Goal: Ask a question

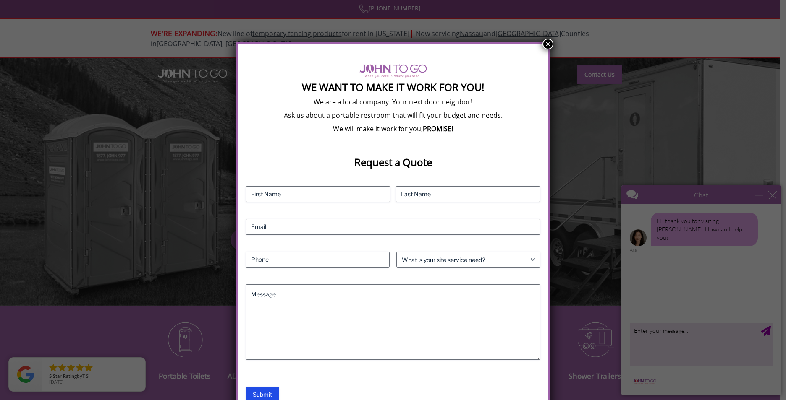
click at [546, 46] on button "×" at bounding box center [547, 44] width 11 height 11
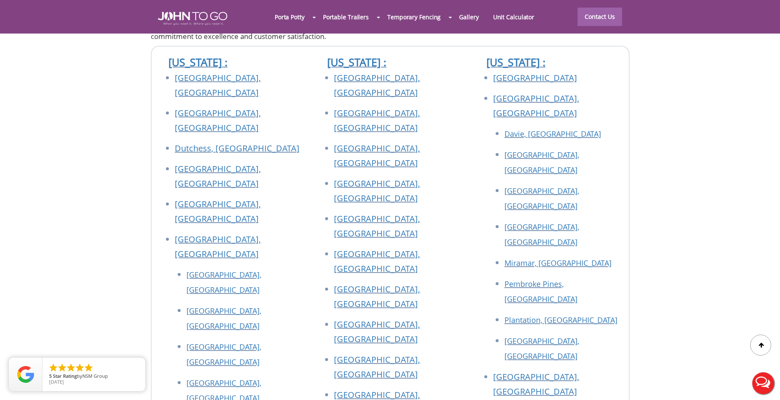
scroll to position [3022, 0]
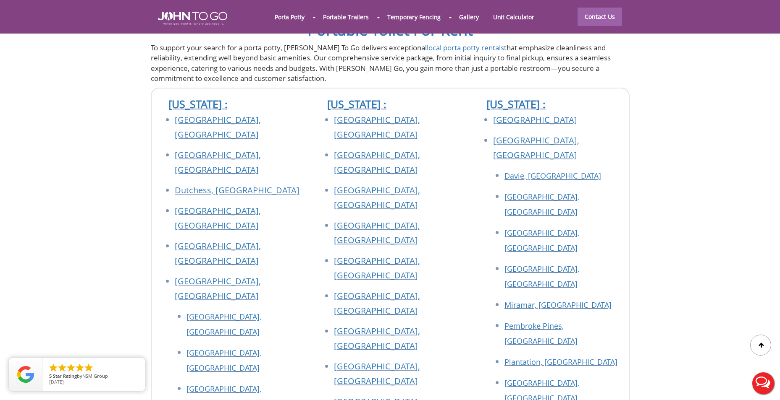
click at [537, 100] on div at bounding box center [390, 200] width 780 height 400
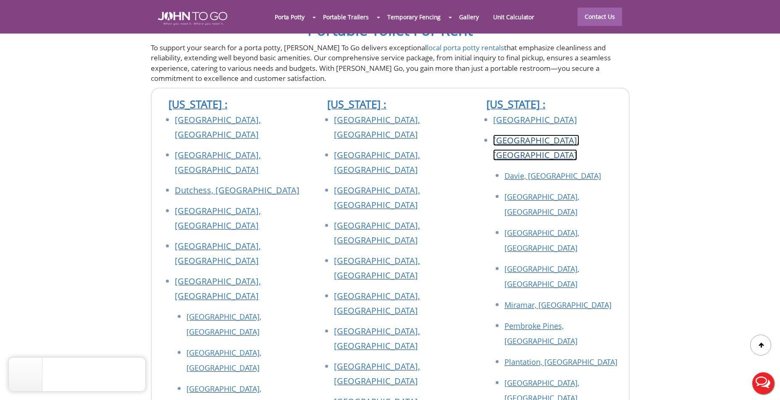
click at [537, 135] on link "[GEOGRAPHIC_DATA], [GEOGRAPHIC_DATA]" at bounding box center [536, 148] width 86 height 26
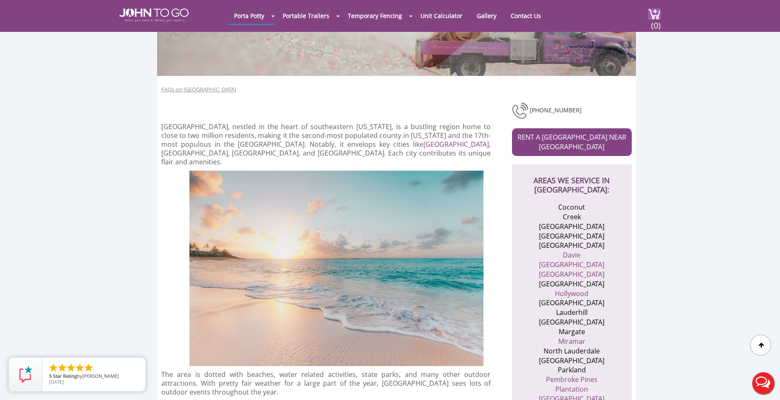
scroll to position [84, 0]
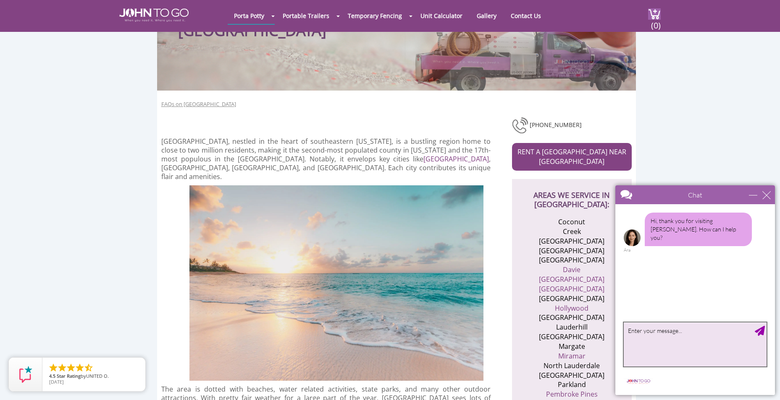
click at [696, 336] on textarea "type your message" at bounding box center [694, 345] width 143 height 44
type textarea "I am looking to speak to a supervisor about a previous event."
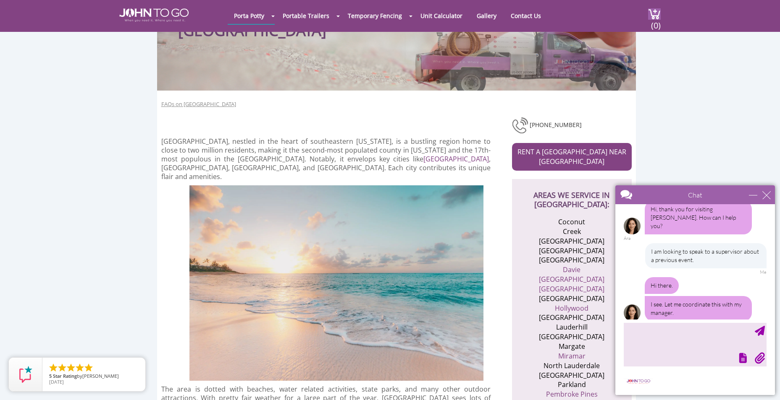
scroll to position [13, 0]
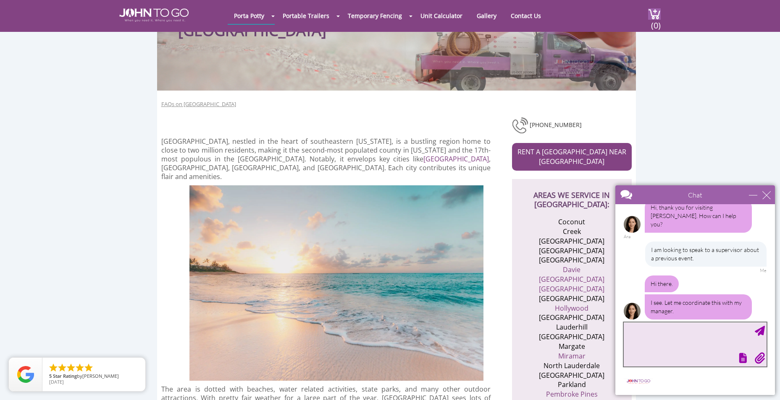
click at [671, 337] on textarea "type your message" at bounding box center [694, 345] width 143 height 44
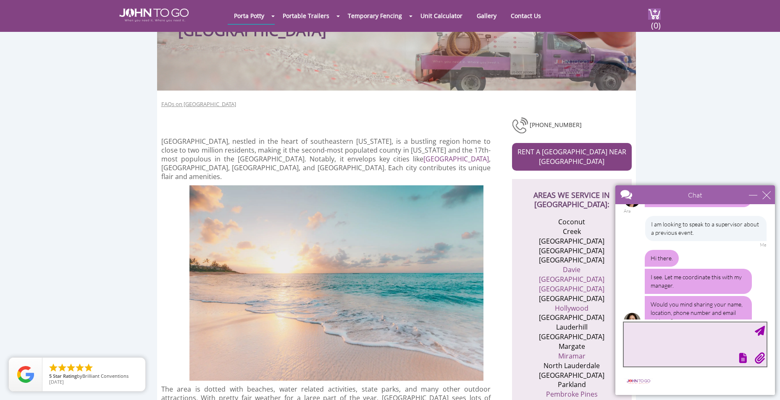
scroll to position [49, 0]
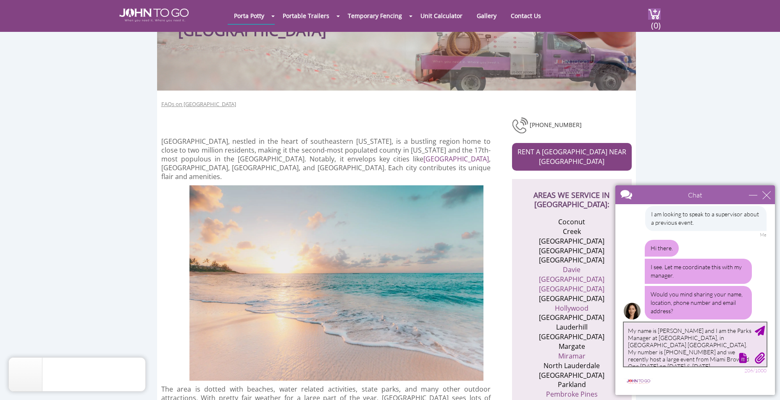
type textarea "My name is [PERSON_NAME] and I am the Parks Manager at [GEOGRAPHIC_DATA], in [G…"
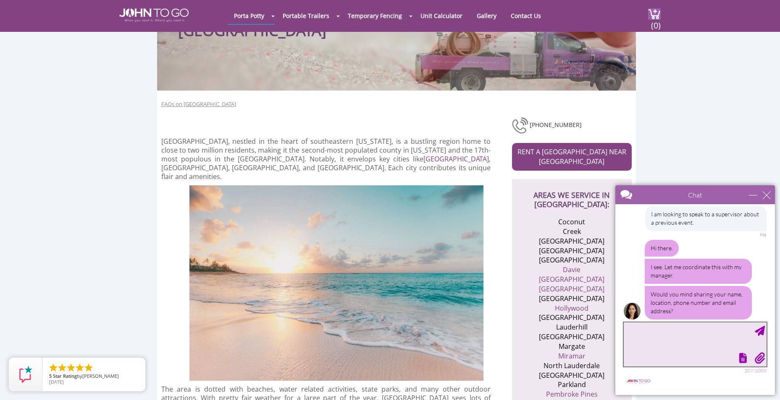
scroll to position [117, 0]
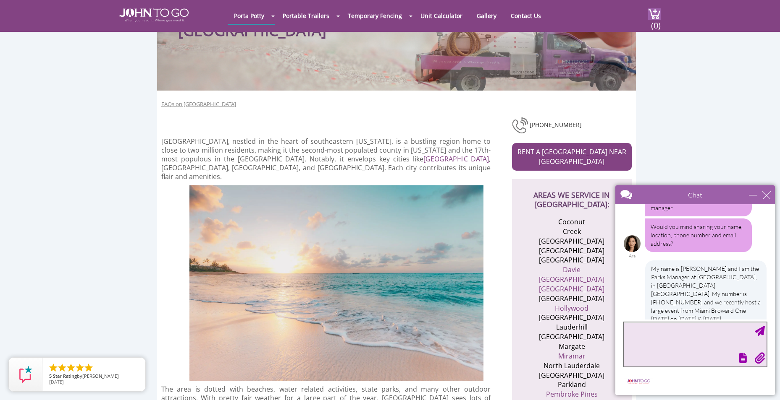
click at [654, 340] on textarea "type your message" at bounding box center [694, 345] width 143 height 44
type textarea "I wanted to speak to someone to see if they followed the company's recommendati…"
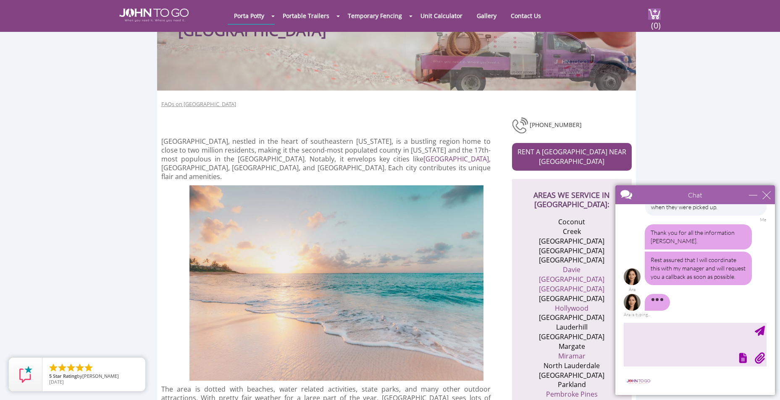
scroll to position [275, 0]
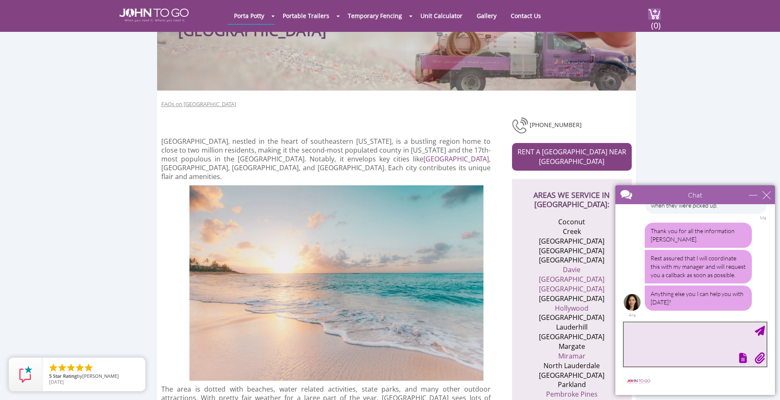
click at [679, 339] on textarea "type your message" at bounding box center [694, 345] width 143 height 44
type textarea "No, that is all."
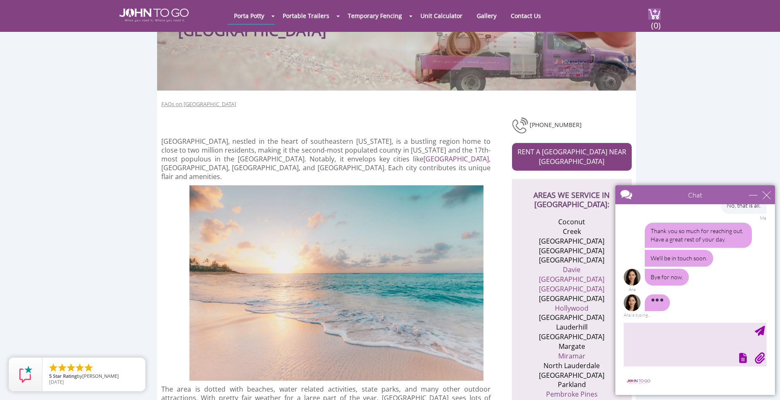
scroll to position [399, 0]
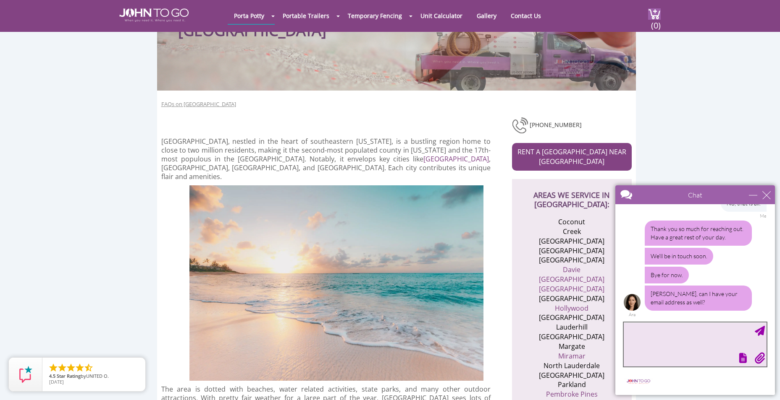
click at [665, 332] on textarea "type your message" at bounding box center [694, 345] width 143 height 44
type textarea "[EMAIL_ADDRESS][DOMAIN_NAME]"
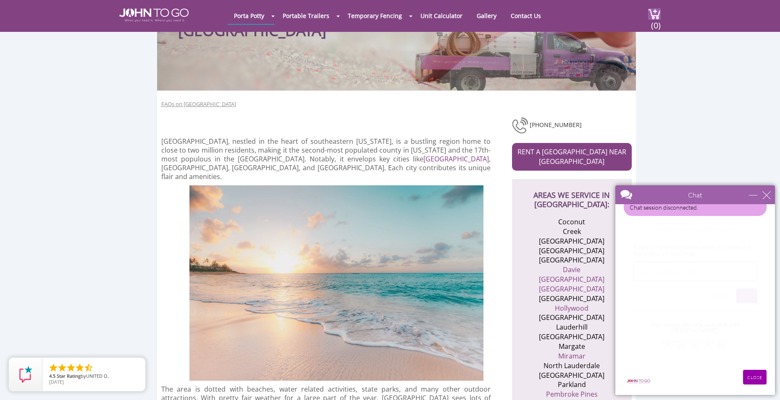
scroll to position [475, 0]
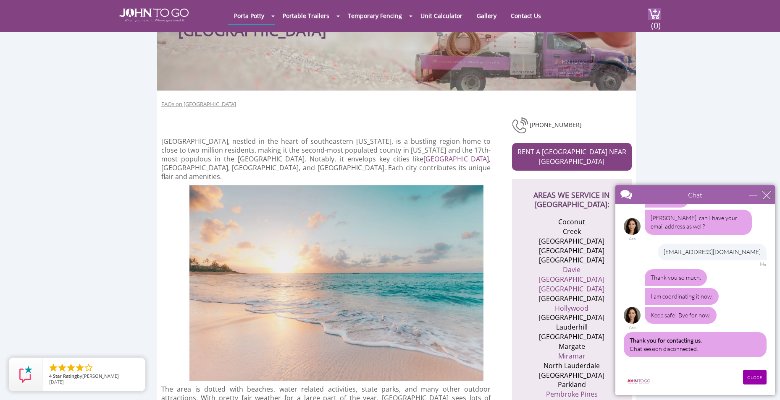
click at [768, 196] on div "close" at bounding box center [766, 195] width 8 height 8
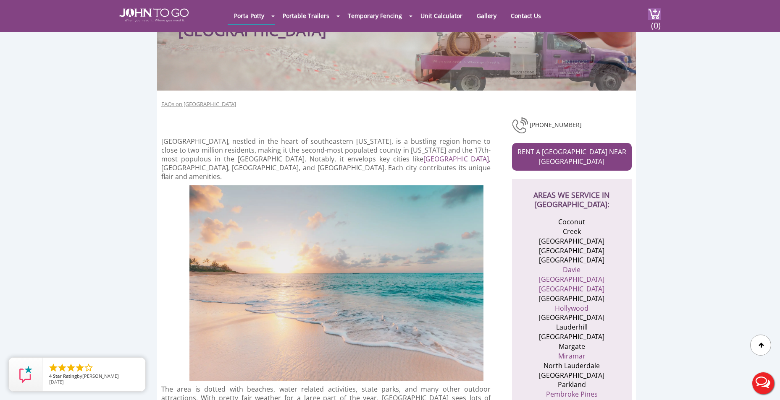
scroll to position [0, 0]
